Goal: Check status: Check status

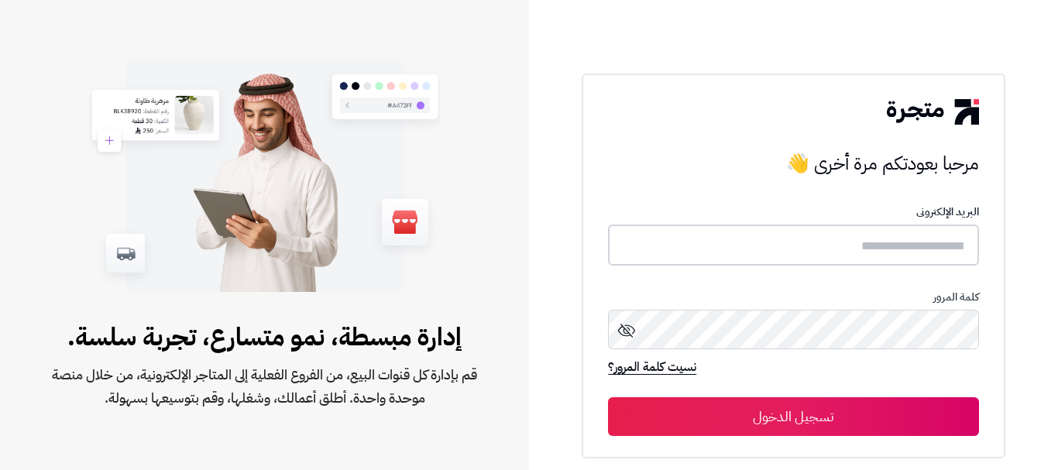
type input "**********"
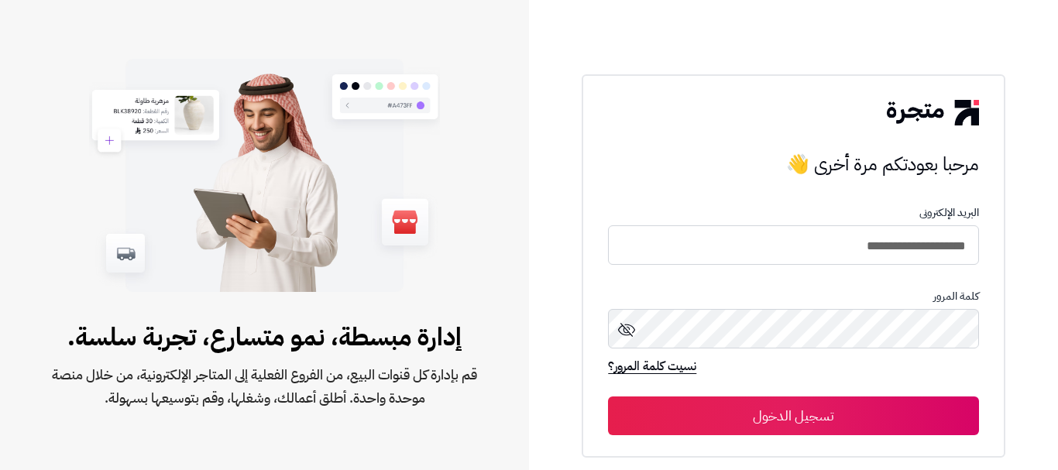
click at [817, 411] on button "تسجيل الدخول" at bounding box center [793, 416] width 370 height 39
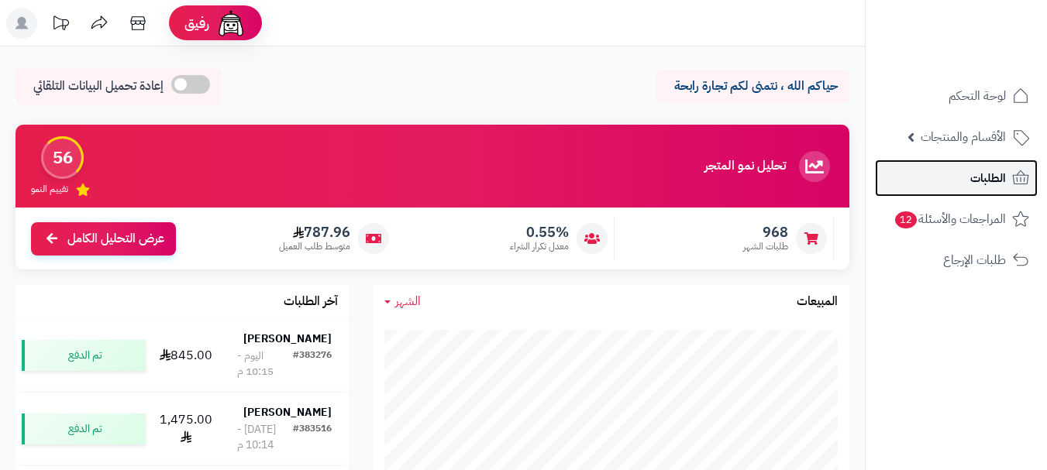
click at [935, 181] on link "الطلبات" at bounding box center [956, 178] width 163 height 37
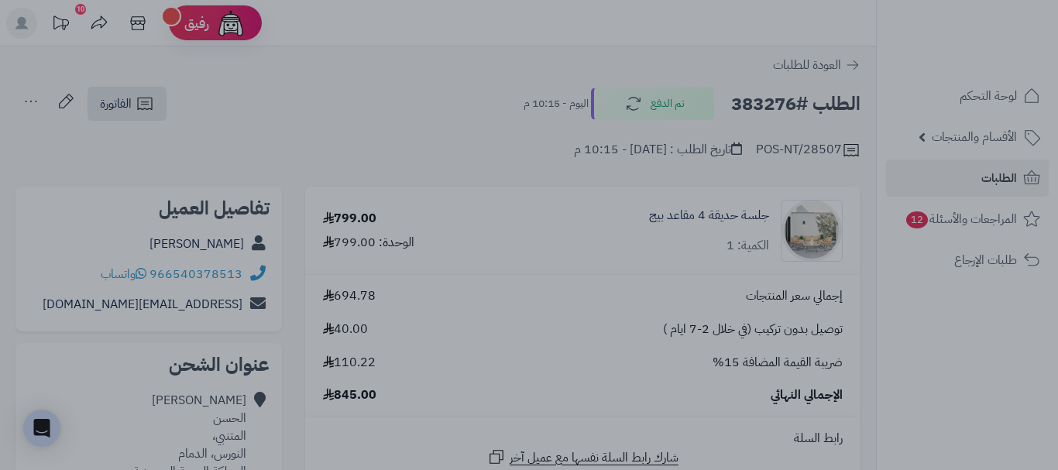
click at [581, 35] on div at bounding box center [529, 235] width 1058 height 470
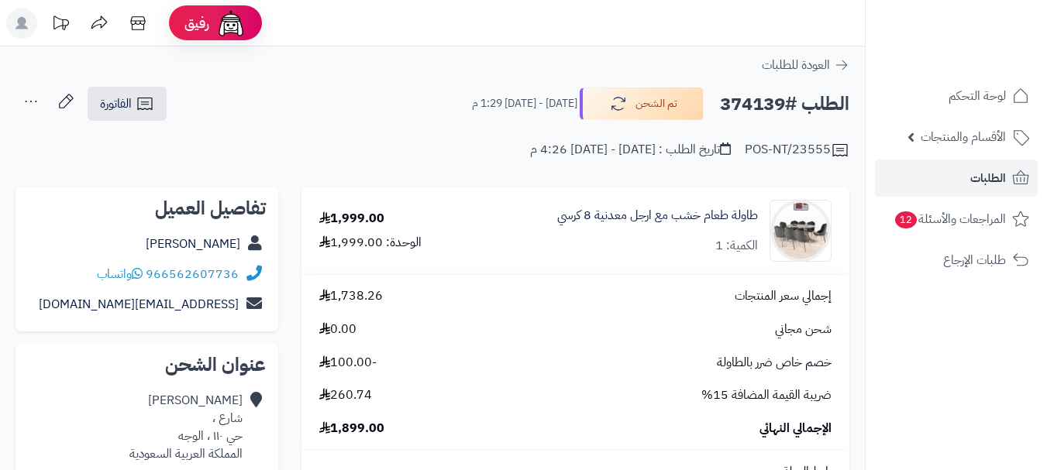
click at [762, 99] on h2 "الطلب #374139" at bounding box center [784, 104] width 129 height 32
copy h2 "374139"
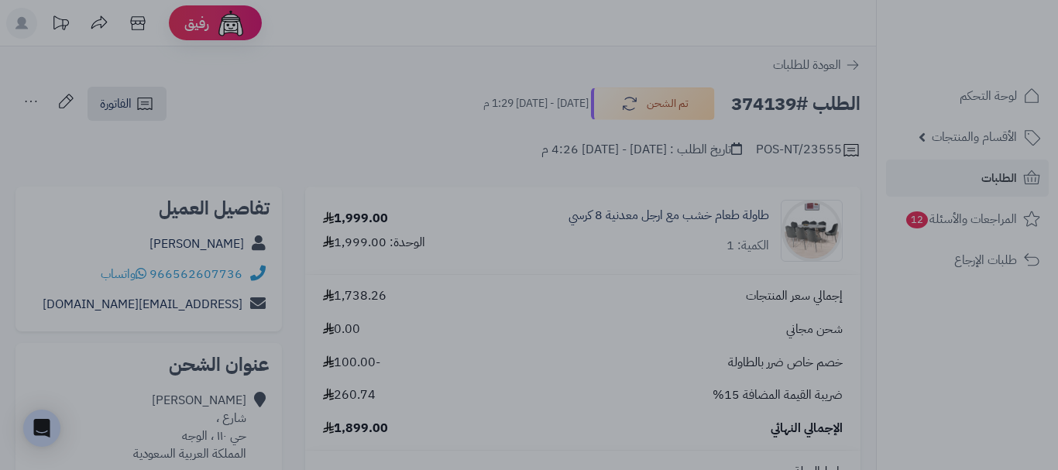
click at [710, 36] on div at bounding box center [529, 235] width 1058 height 470
